Goal: Check status: Check status

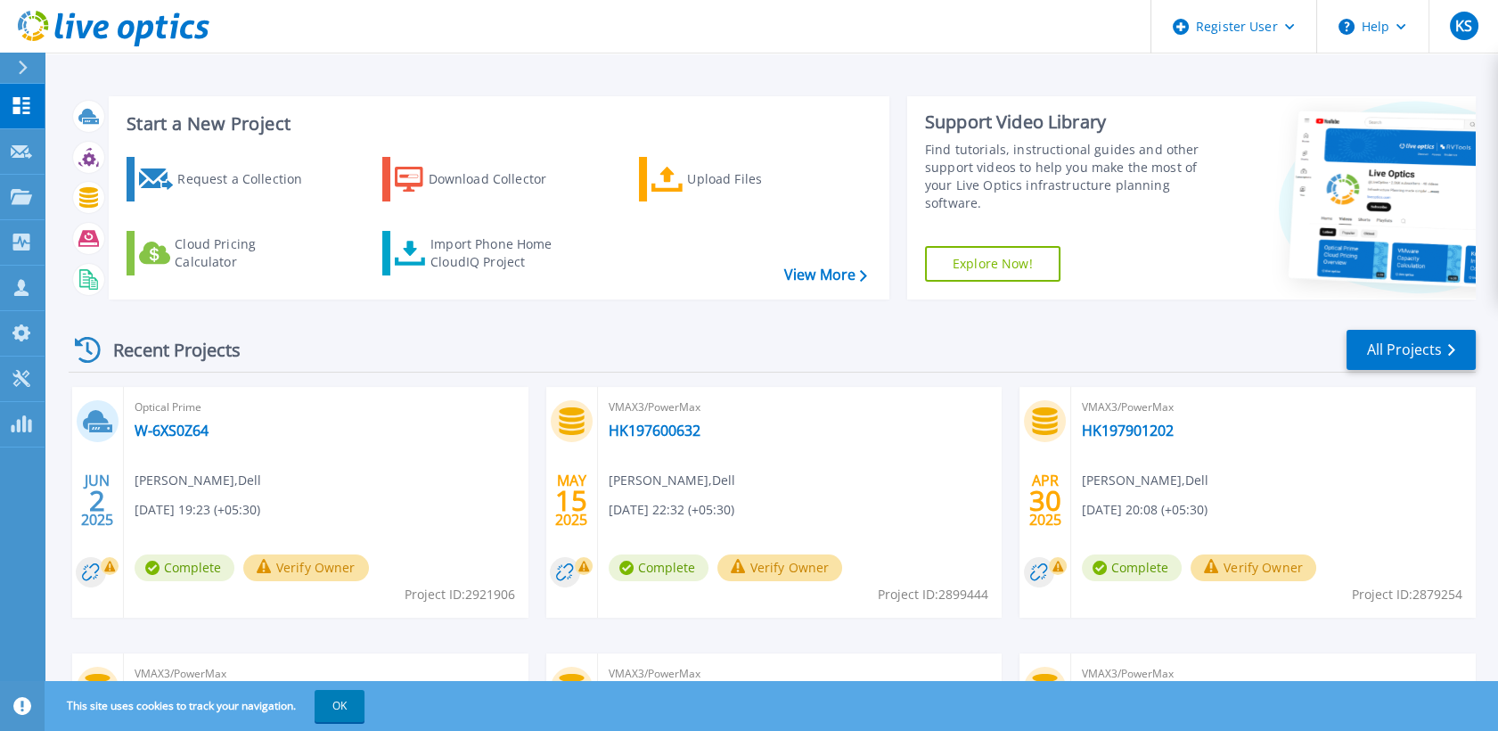
click at [22, 66] on icon at bounding box center [23, 68] width 9 height 14
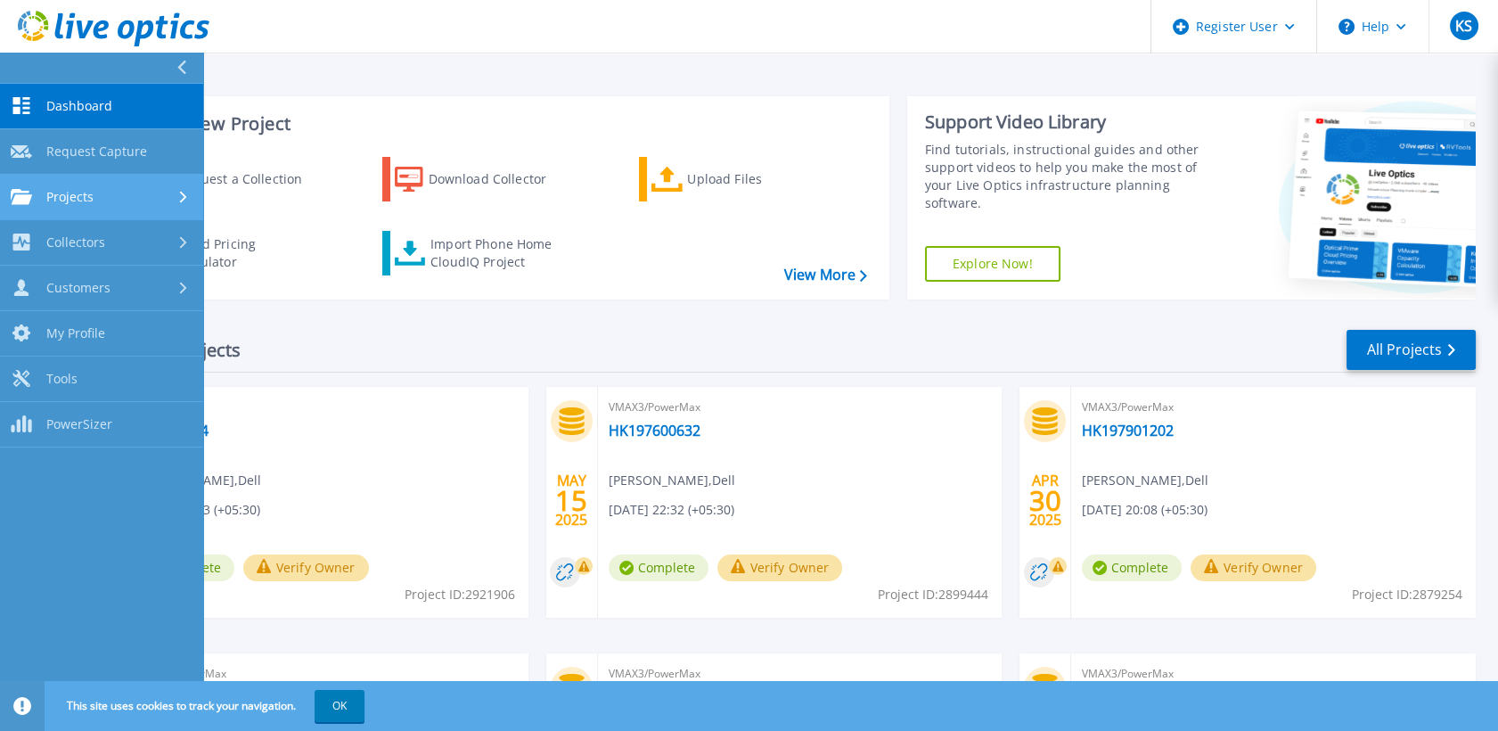
click at [114, 189] on div "Projects" at bounding box center [102, 197] width 182 height 16
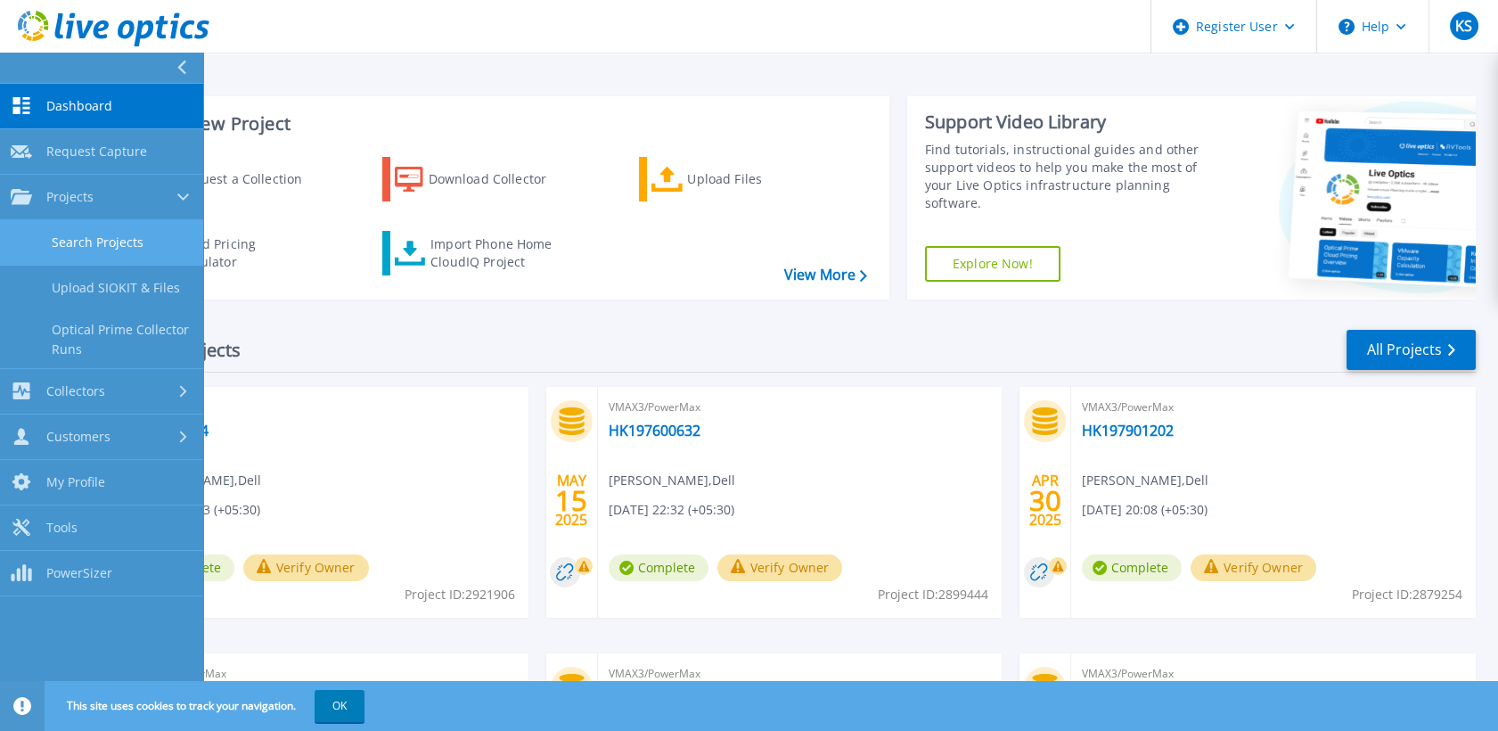
click at [116, 221] on link "Search Projects" at bounding box center [101, 242] width 203 height 45
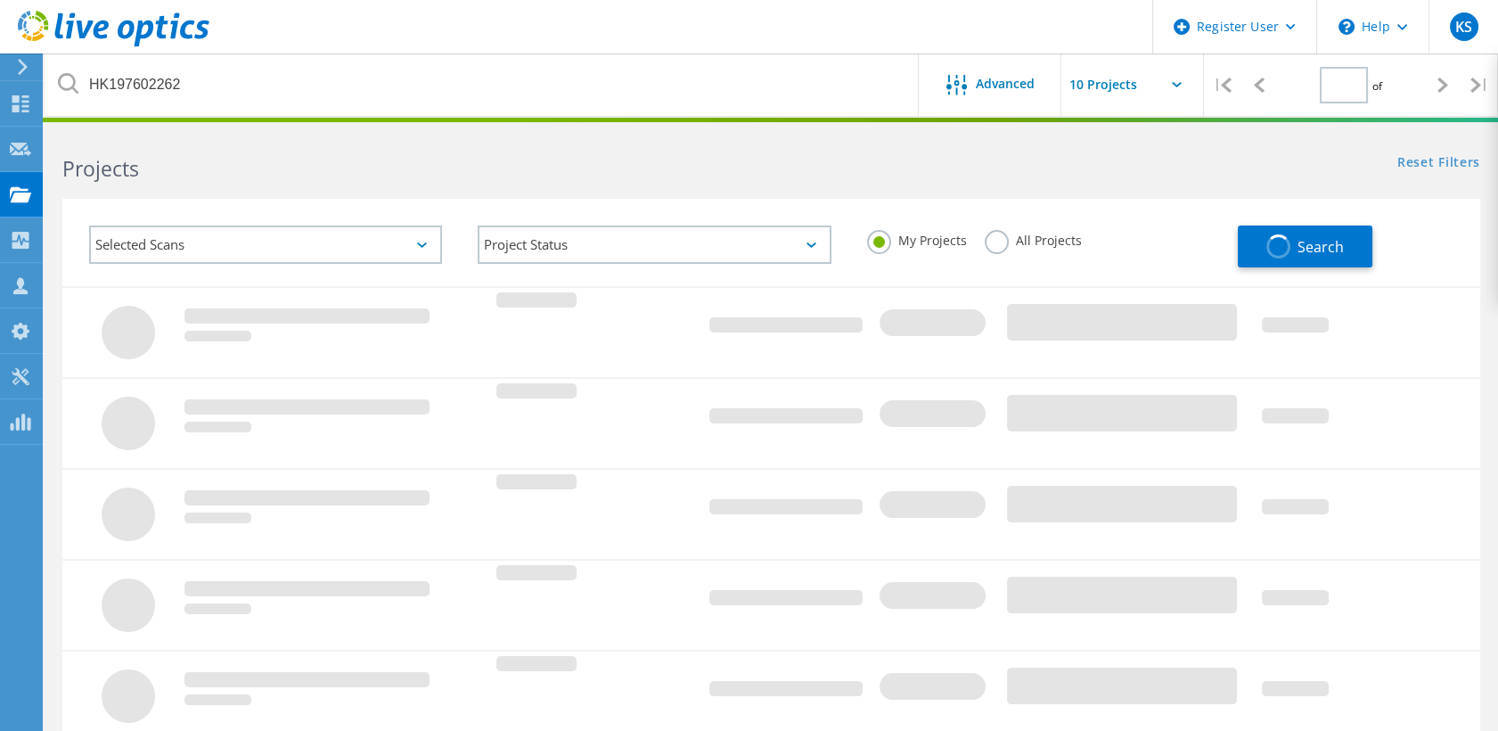
type input "1"
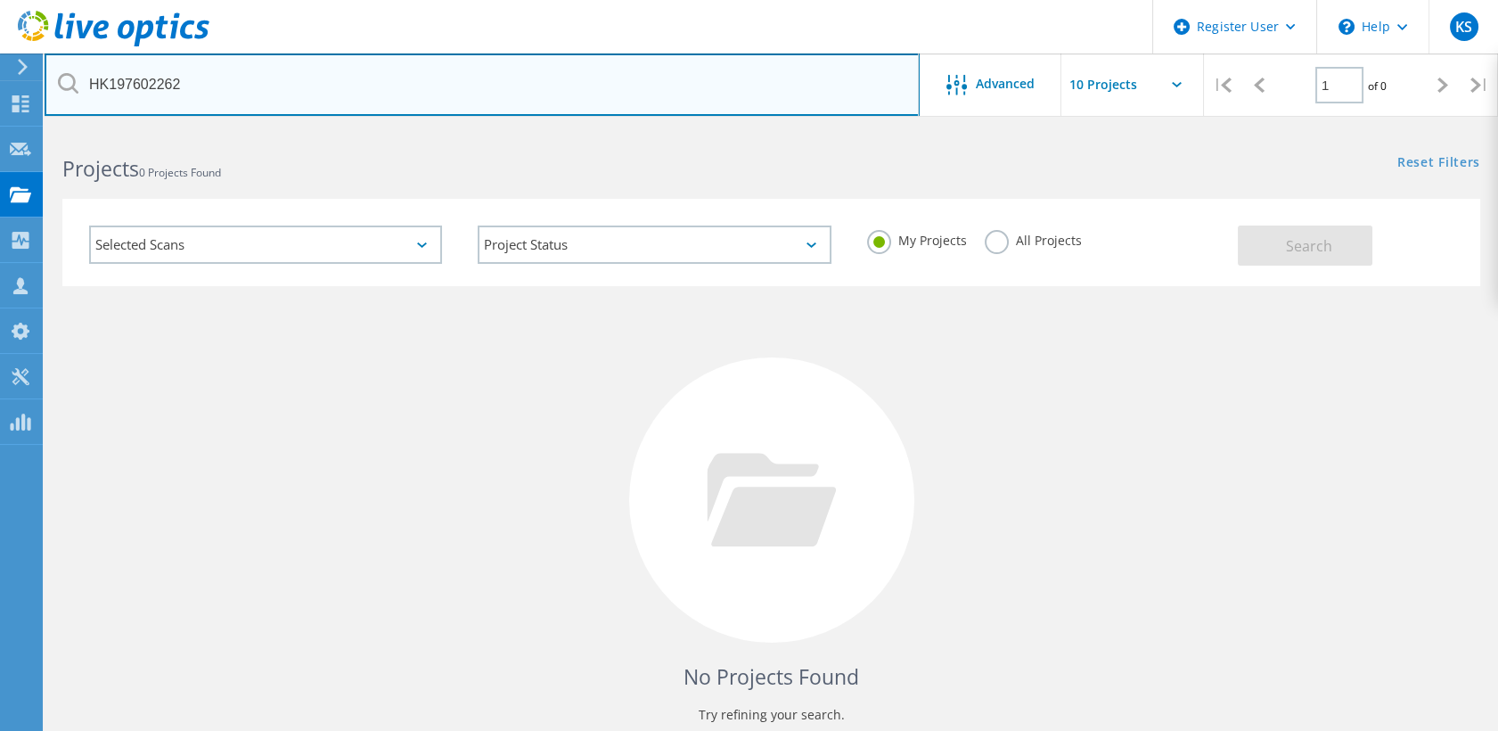
click at [366, 76] on input "HK197602262" at bounding box center [482, 84] width 875 height 62
paste input "2887361"
type input "2887361"
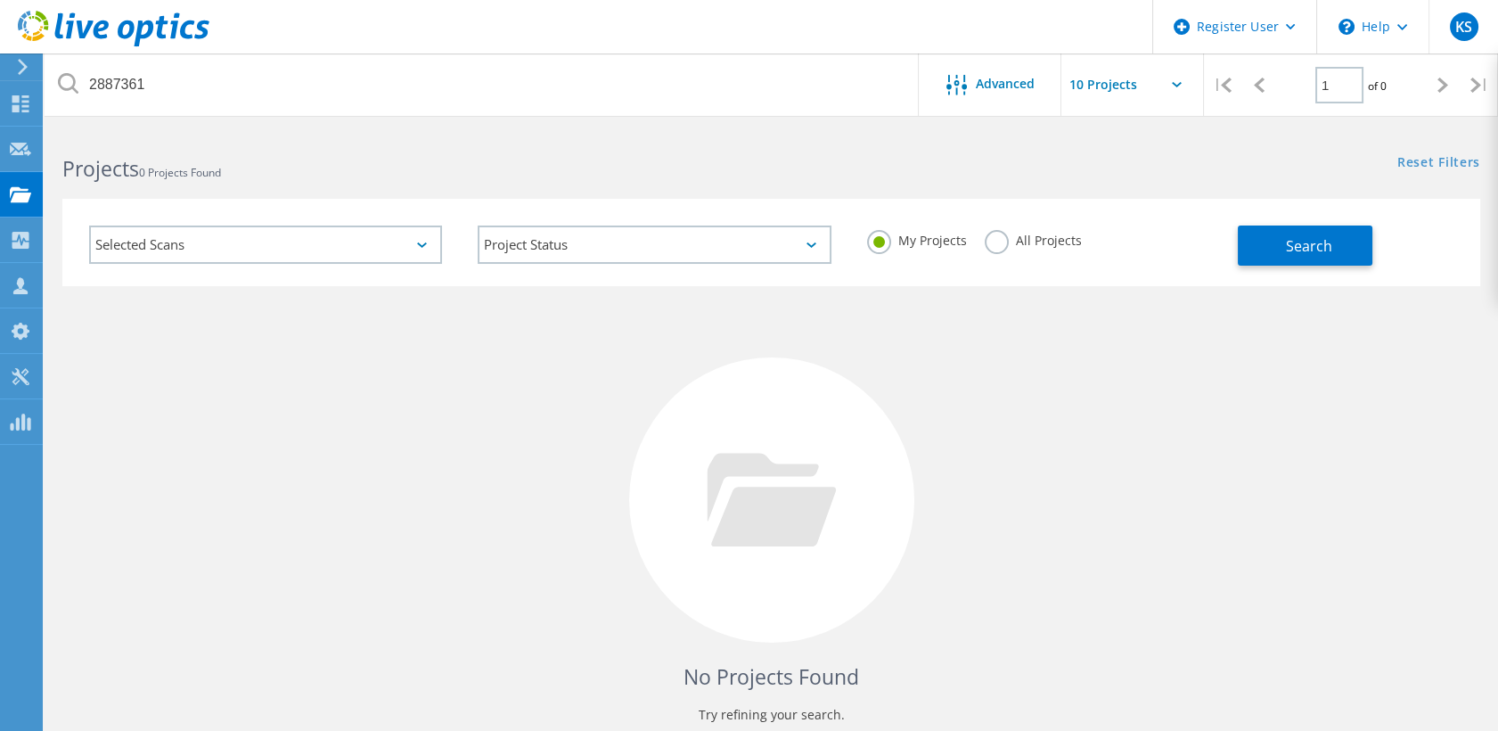
click at [998, 242] on label "All Projects" at bounding box center [1033, 238] width 97 height 17
click at [0, 0] on input "All Projects" at bounding box center [0, 0] width 0 height 0
click at [1274, 234] on button "Search" at bounding box center [1305, 245] width 135 height 40
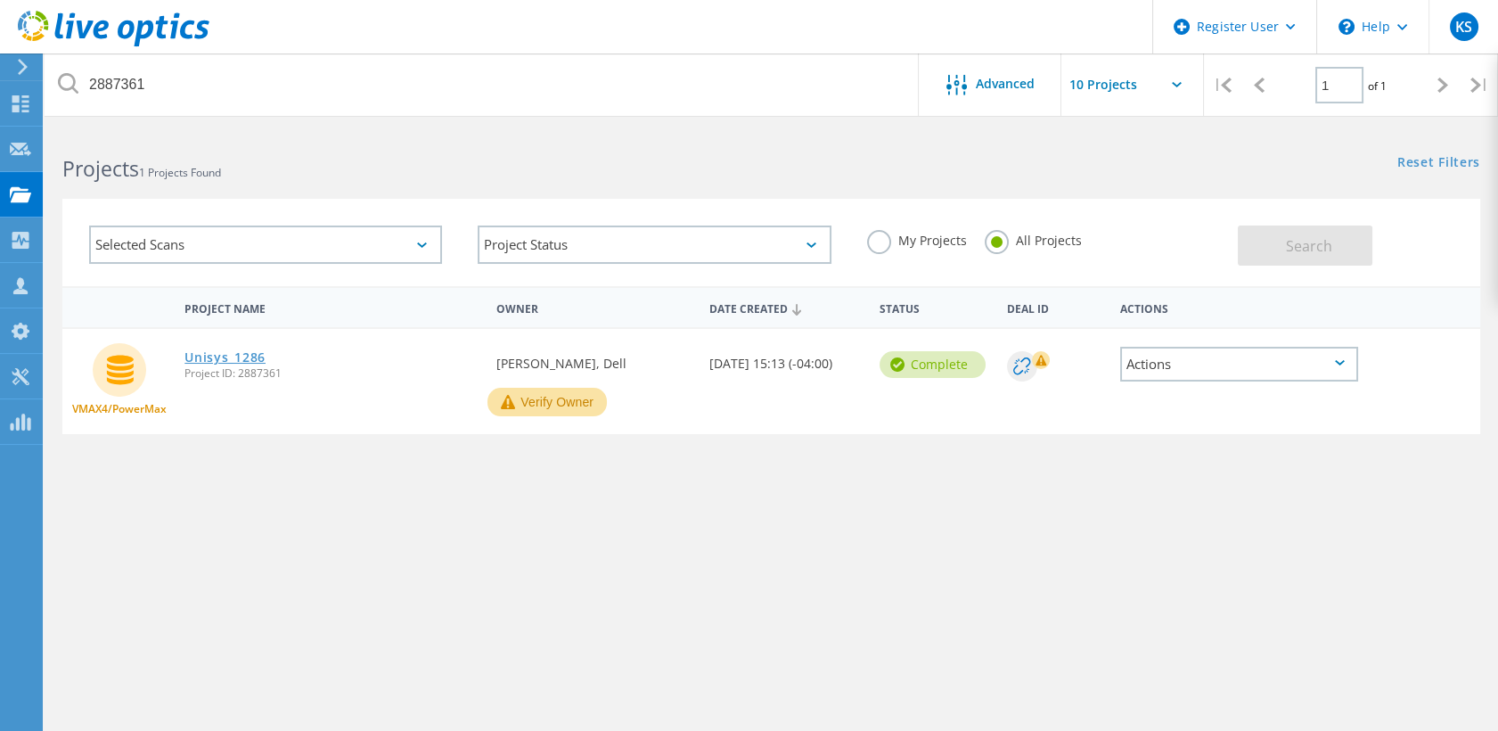
click at [222, 352] on link "Unisys_1286" at bounding box center [224, 357] width 81 height 12
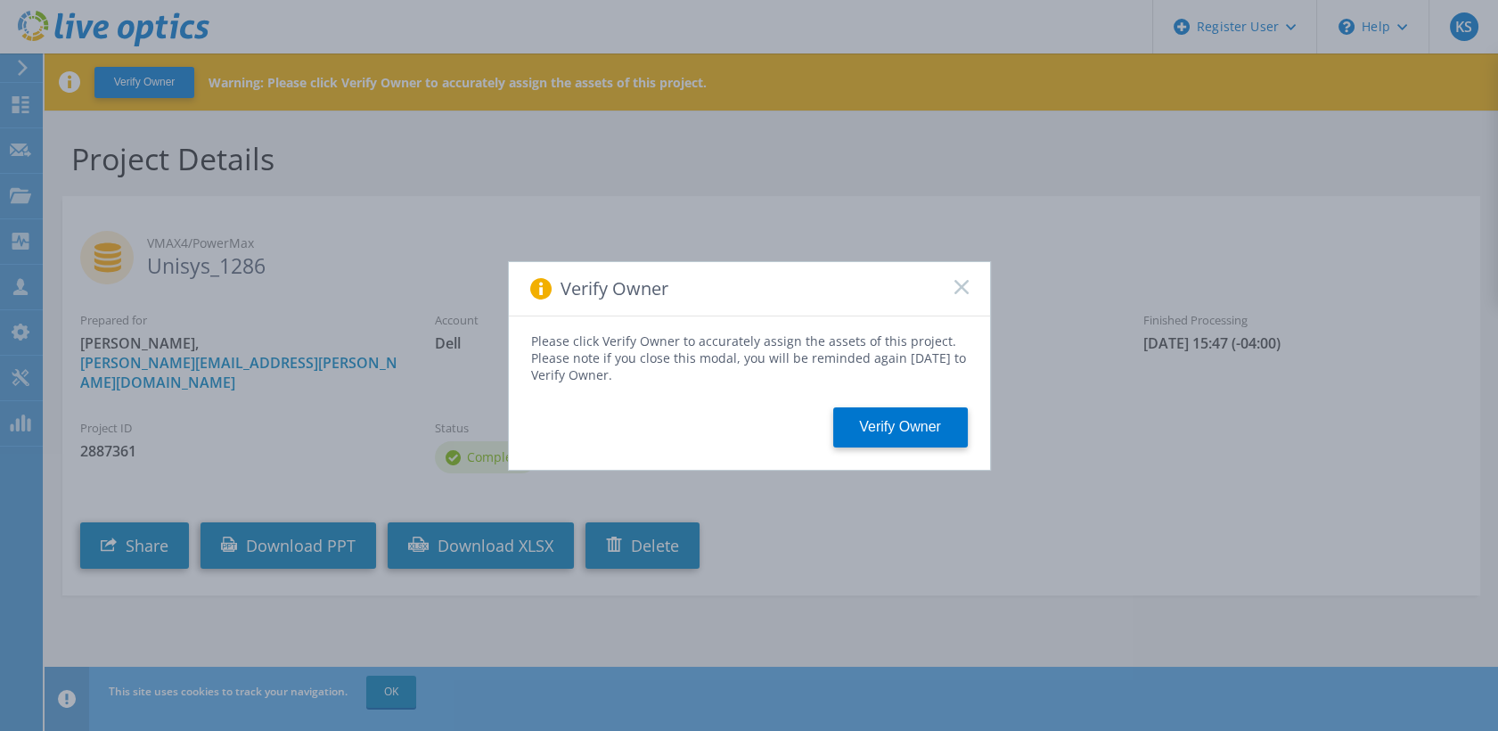
click at [966, 283] on icon at bounding box center [962, 287] width 14 height 14
